Goal: Task Accomplishment & Management: Manage account settings

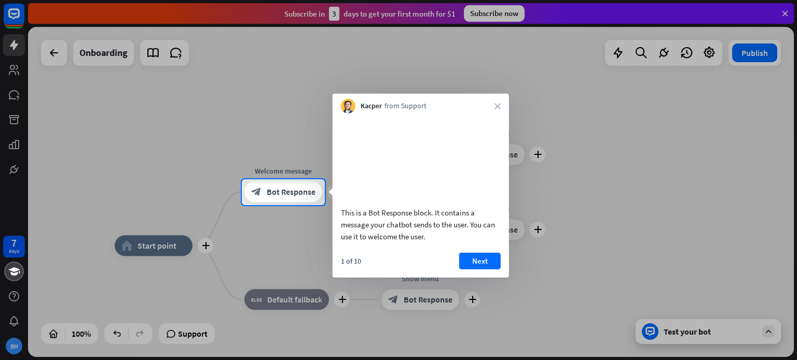
click at [497, 109] on div "Kacper from Support close" at bounding box center [420, 104] width 176 height 20
click at [496, 107] on icon "close" at bounding box center [497, 106] width 6 height 6
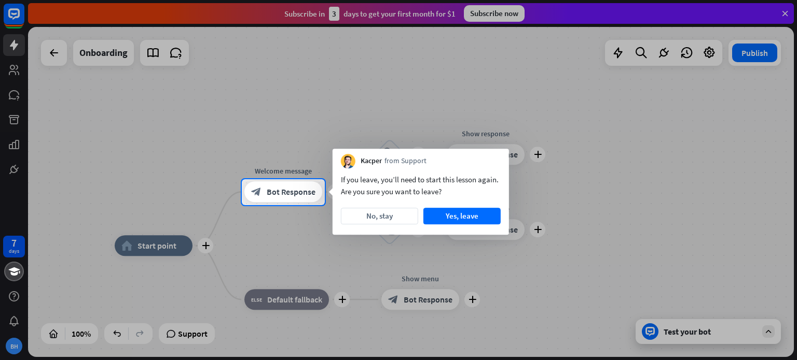
click at [505, 19] on div at bounding box center [398, 89] width 797 height 179
click at [494, 16] on div at bounding box center [398, 89] width 797 height 179
click at [390, 219] on button "No, stay" at bounding box center [379, 216] width 77 height 17
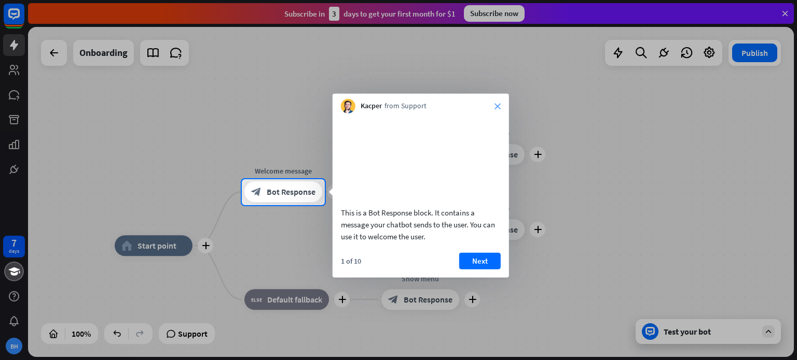
click at [495, 106] on icon "close" at bounding box center [497, 106] width 6 height 6
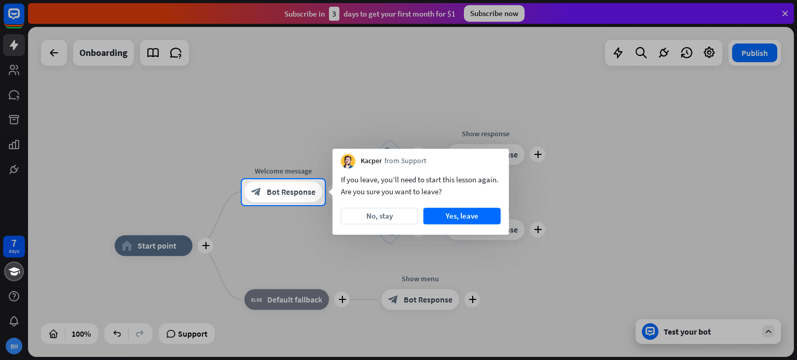
click at [498, 18] on div at bounding box center [398, 89] width 797 height 179
click at [468, 224] on button "Yes, leave" at bounding box center [461, 216] width 77 height 17
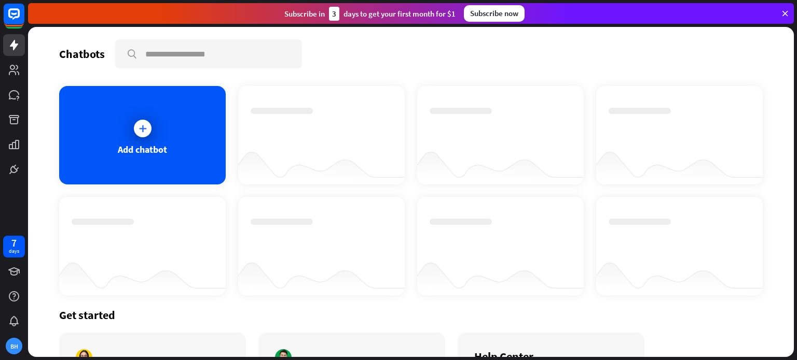
click at [497, 14] on div "Subscribe now" at bounding box center [494, 13] width 61 height 17
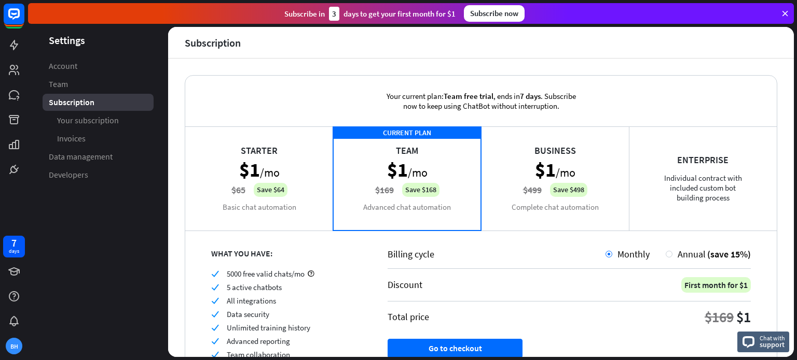
click at [781, 12] on icon at bounding box center [784, 13] width 9 height 9
